Goal: Task Accomplishment & Management: Use online tool/utility

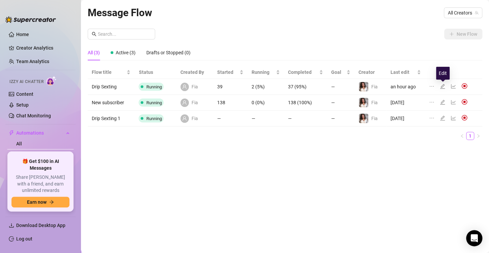
click at [442, 89] on icon "edit" at bounding box center [442, 86] width 5 height 5
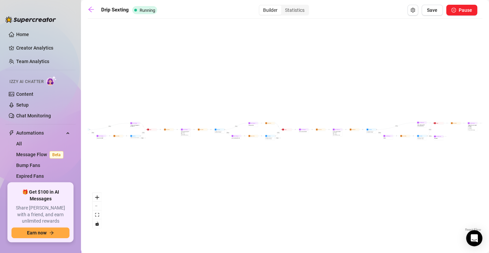
drag, startPoint x: 389, startPoint y: 164, endPoint x: 394, endPoint y: 165, distance: 4.8
click at [394, 165] on div "If True If False If True If False If True If False If True If False If True If …" at bounding box center [285, 127] width 395 height 211
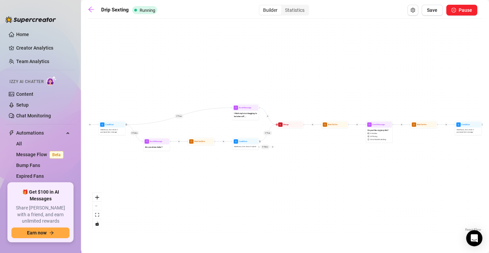
drag, startPoint x: 322, startPoint y: 181, endPoint x: 468, endPoint y: 191, distance: 146.3
click at [469, 190] on div "If True If False If True If False If True If False If True If False If True If …" at bounding box center [285, 127] width 395 height 211
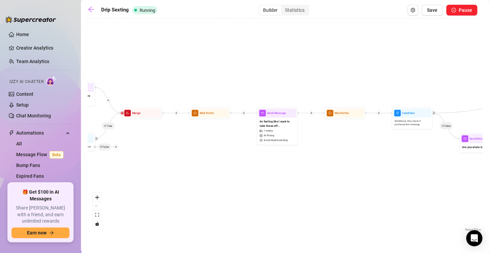
drag, startPoint x: 267, startPoint y: 161, endPoint x: 416, endPoint y: 159, distance: 148.4
click at [421, 157] on div "If True If False If True If False If True If False If True If False If True If …" at bounding box center [285, 127] width 395 height 211
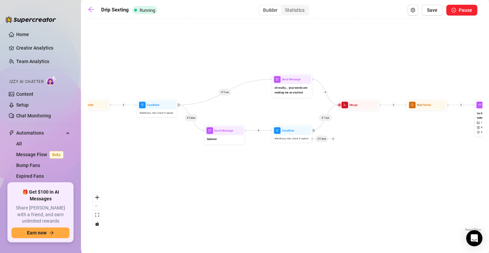
drag, startPoint x: 222, startPoint y: 173, endPoint x: 420, endPoint y: 166, distance: 199.1
click at [420, 166] on div "If True If False If True If False If True If False If True If False If True If …" at bounding box center [285, 127] width 395 height 211
click at [414, 166] on div "If True If False If True If False If True If False If True If False If True If …" at bounding box center [285, 127] width 395 height 211
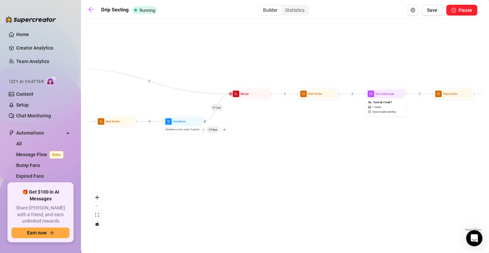
drag, startPoint x: 335, startPoint y: 164, endPoint x: 398, endPoint y: 178, distance: 64.2
click at [403, 170] on div "If True If False If True If False If True If False If True If False If True If …" at bounding box center [285, 127] width 395 height 211
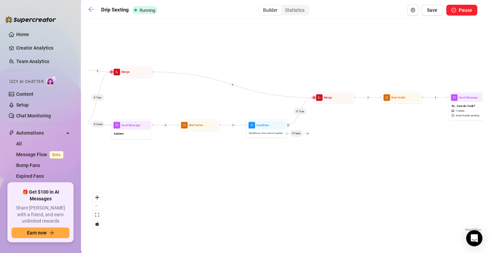
drag, startPoint x: 190, startPoint y: 178, endPoint x: 349, endPoint y: 171, distance: 159.3
click at [349, 171] on div "If True If False If True If False If True If False If True If False If True If …" at bounding box center [285, 127] width 395 height 211
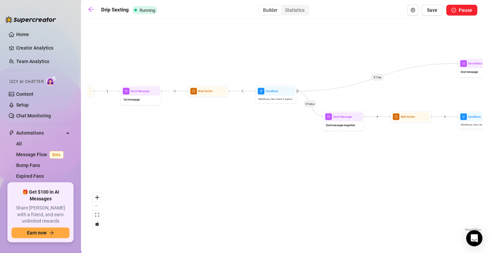
drag, startPoint x: 109, startPoint y: 154, endPoint x: 403, endPoint y: 155, distance: 294.4
click at [404, 155] on div "If True If False If True If False If True If False If True If False If True If …" at bounding box center [285, 127] width 395 height 211
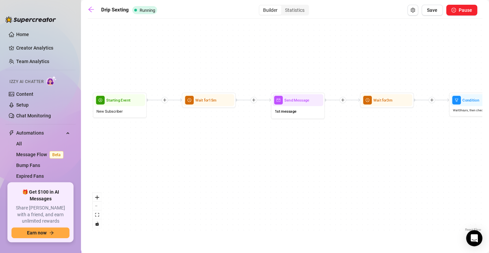
drag, startPoint x: 265, startPoint y: 169, endPoint x: 211, endPoint y: 148, distance: 57.3
click at [194, 171] on div "If True If False If True If False If True If False If True If False If True If …" at bounding box center [285, 127] width 395 height 211
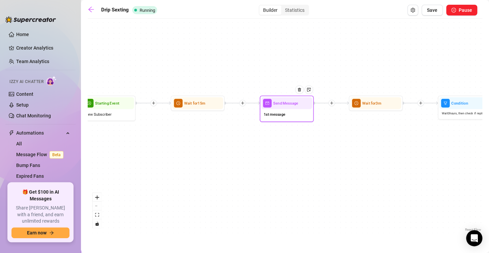
click at [284, 120] on div "Send Message 1st message" at bounding box center [287, 108] width 54 height 26
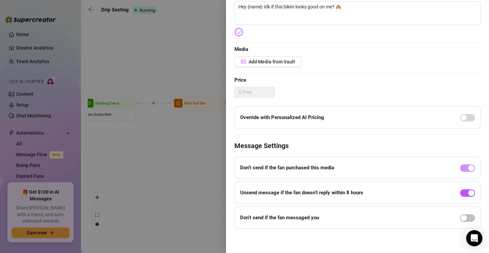
scroll to position [60, 0]
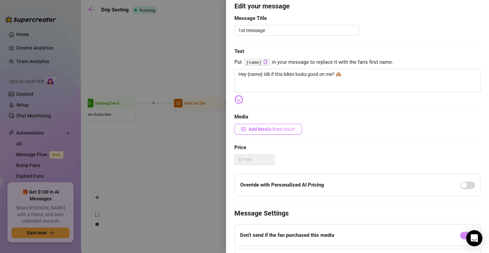
click at [254, 128] on span "Add Media from Vault" at bounding box center [272, 128] width 47 height 5
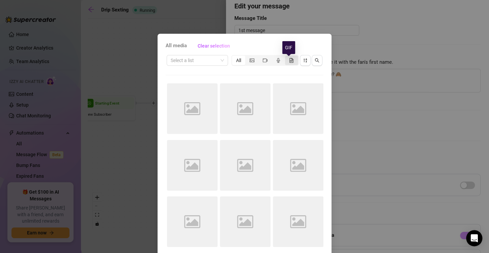
click at [292, 60] on icon "file-gif" at bounding box center [292, 60] width 1 height 1
click at [287, 57] on input "segmented control" at bounding box center [287, 57] width 0 height 0
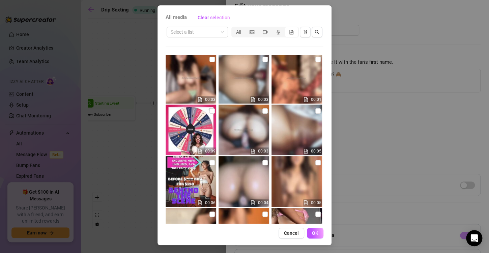
scroll to position [0, 0]
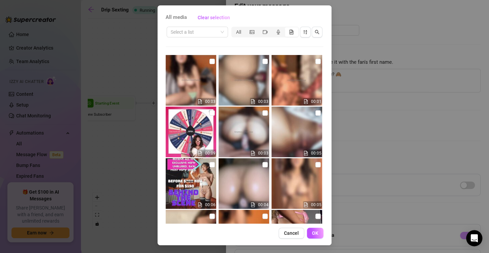
click at [372, 167] on div "All media Clear selection Select a list All 00:03 00:03 00:01 00:09 00:03 00:05…" at bounding box center [244, 126] width 489 height 253
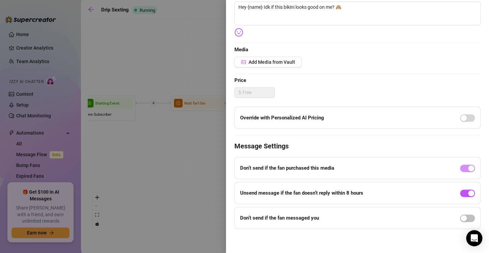
scroll to position [127, 0]
click at [126, 152] on div at bounding box center [244, 126] width 489 height 253
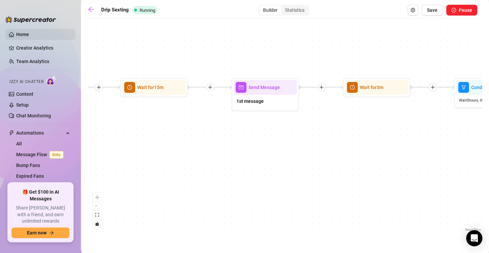
click at [29, 32] on link "Home" at bounding box center [22, 34] width 13 height 5
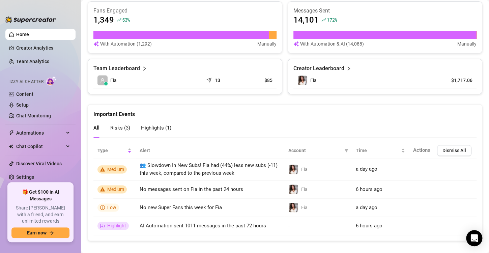
scroll to position [293, 0]
